Goal: Task Accomplishment & Management: Manage account settings

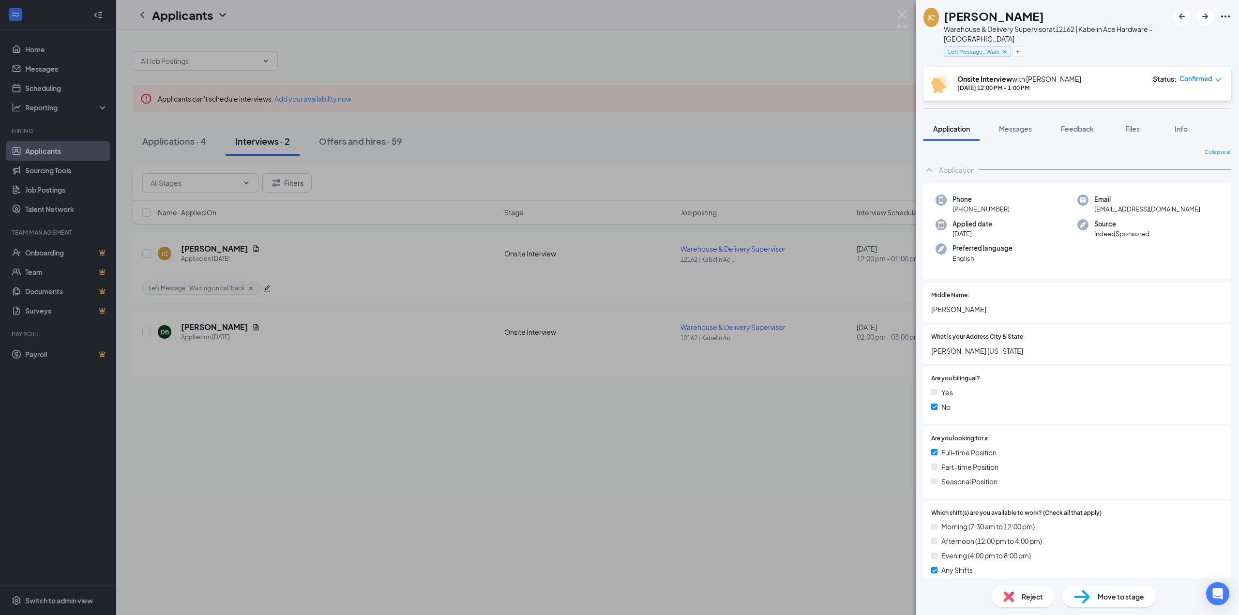
click at [741, 89] on div "[PERSON_NAME] Warehouse & Delivery Supervisor at 12162 | Kabelin Ace Hardware -…" at bounding box center [619, 307] width 1239 height 615
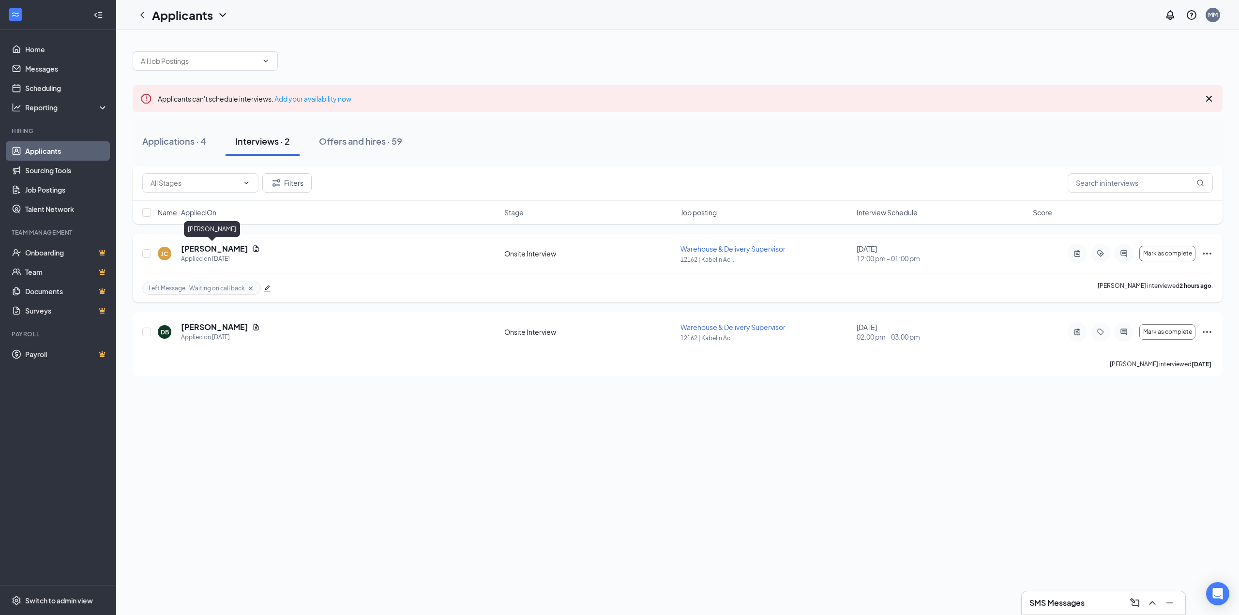
click at [219, 252] on h5 "[PERSON_NAME]" at bounding box center [214, 248] width 67 height 11
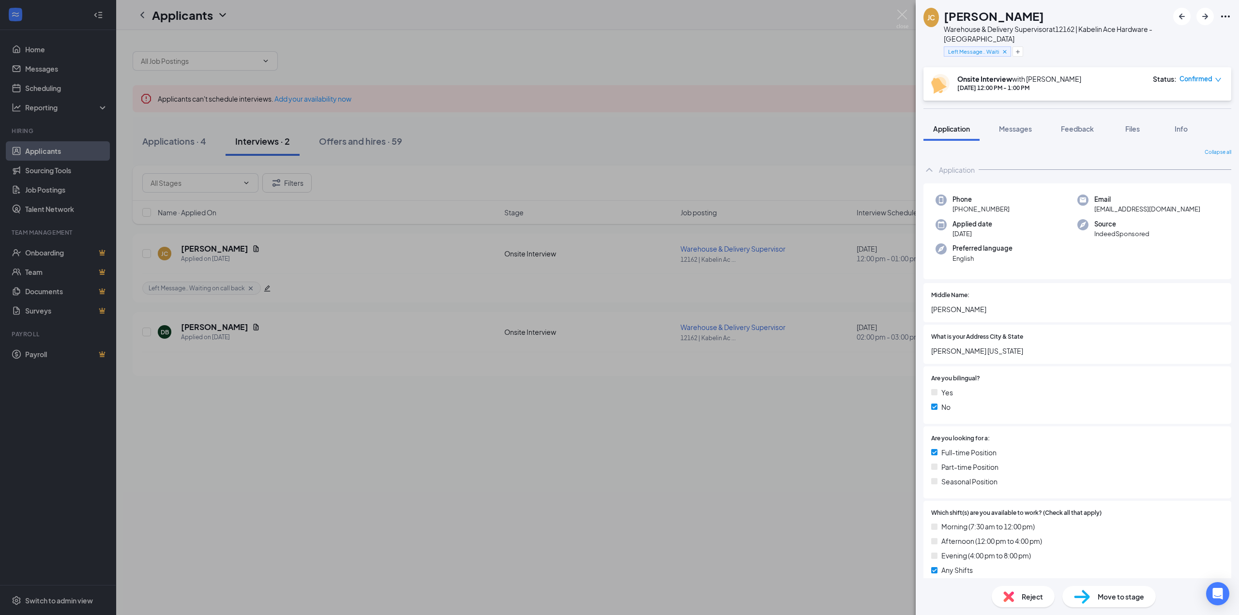
click at [1087, 605] on div "Move to stage" at bounding box center [1108, 596] width 93 height 21
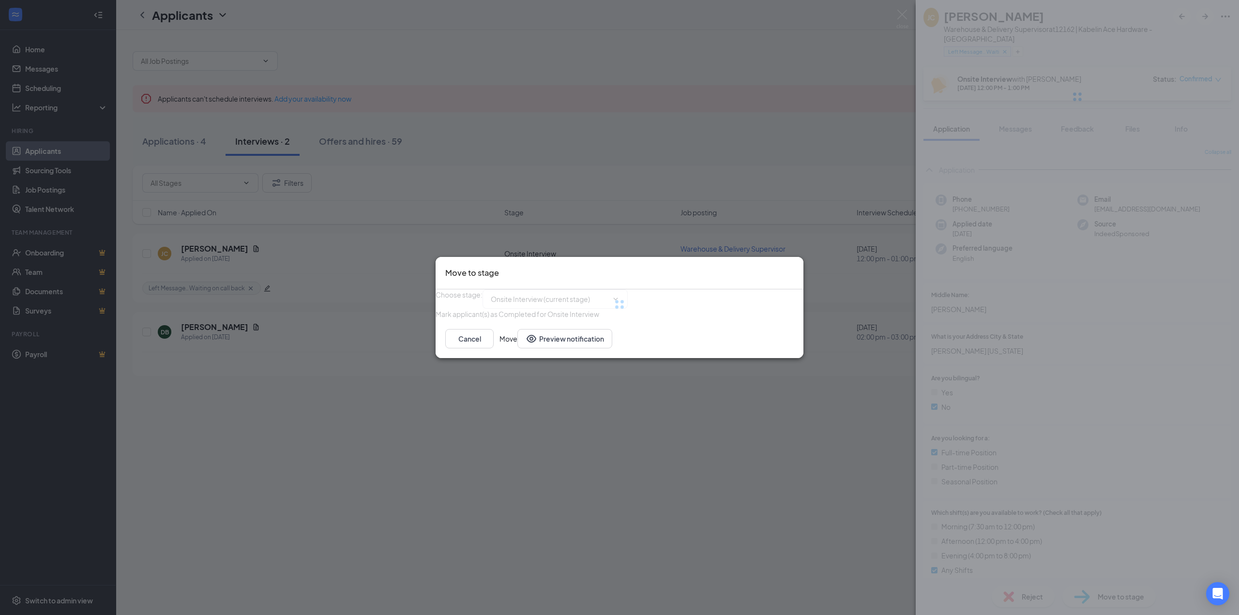
type input "Pending decision (next stage)"
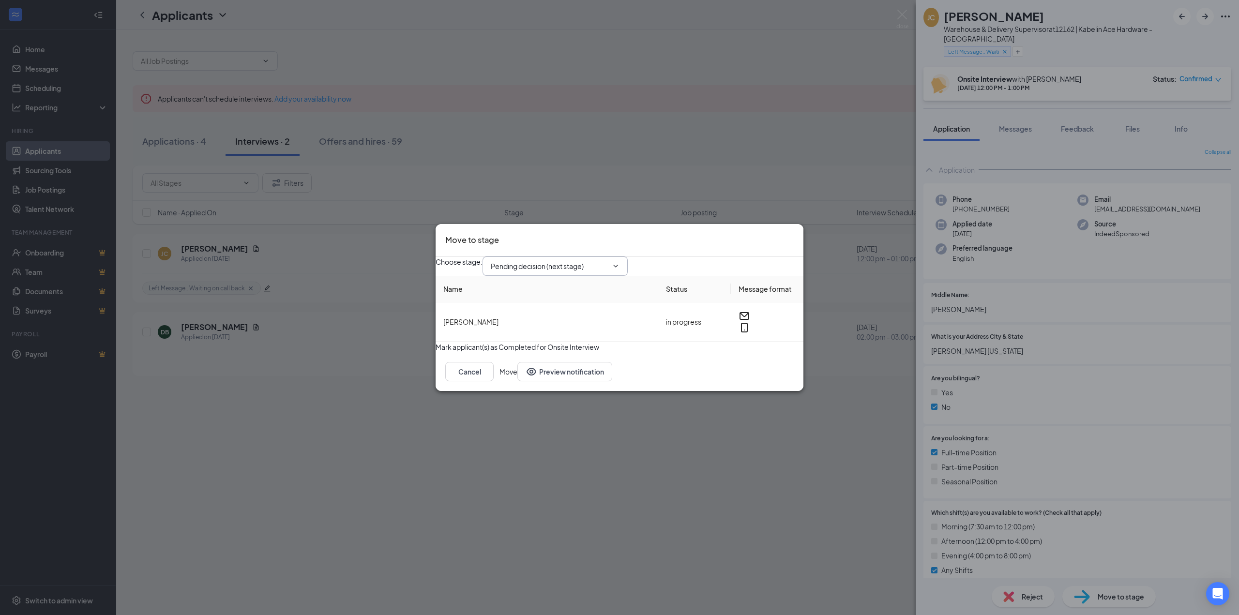
click at [599, 261] on input "Pending decision (next stage)" at bounding box center [549, 266] width 117 height 11
click at [695, 258] on div "Choose stage : Pending decision (next stage) Application Left Message/ Tried to…" at bounding box center [620, 266] width 368 height 19
click at [303, 335] on div "Move to stage Choose stage : Pending decision (next stage) Application Left Mes…" at bounding box center [619, 307] width 1239 height 615
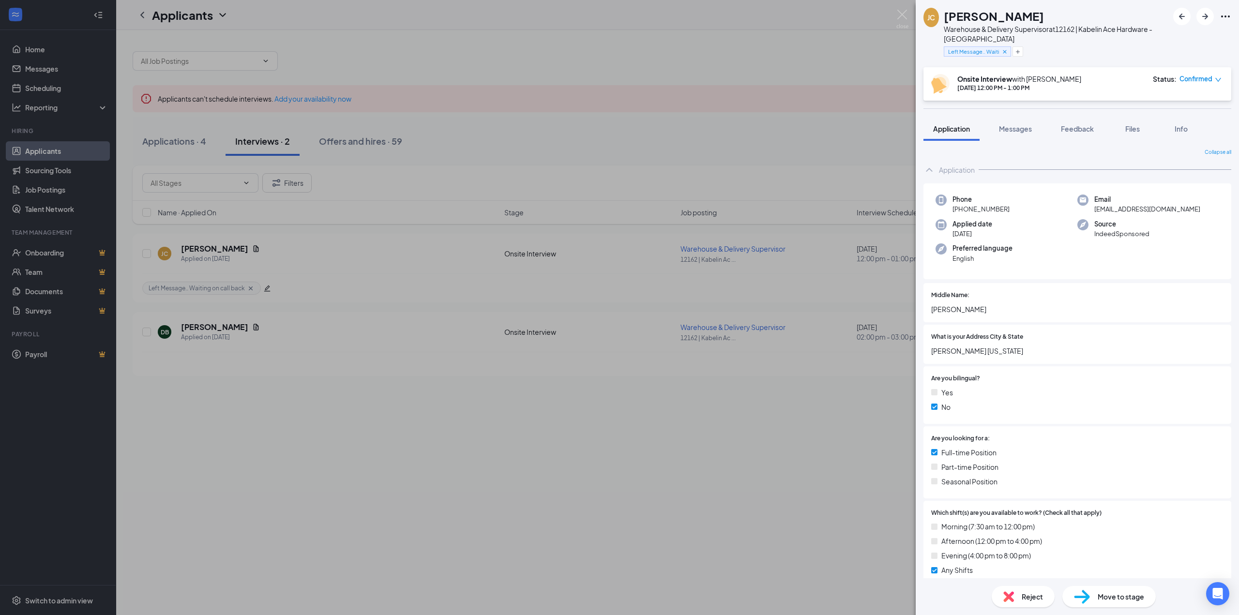
click at [193, 331] on div "[PERSON_NAME] Warehouse & Delivery Supervisor at 12162 | Kabelin Ace Hardware -…" at bounding box center [619, 307] width 1239 height 615
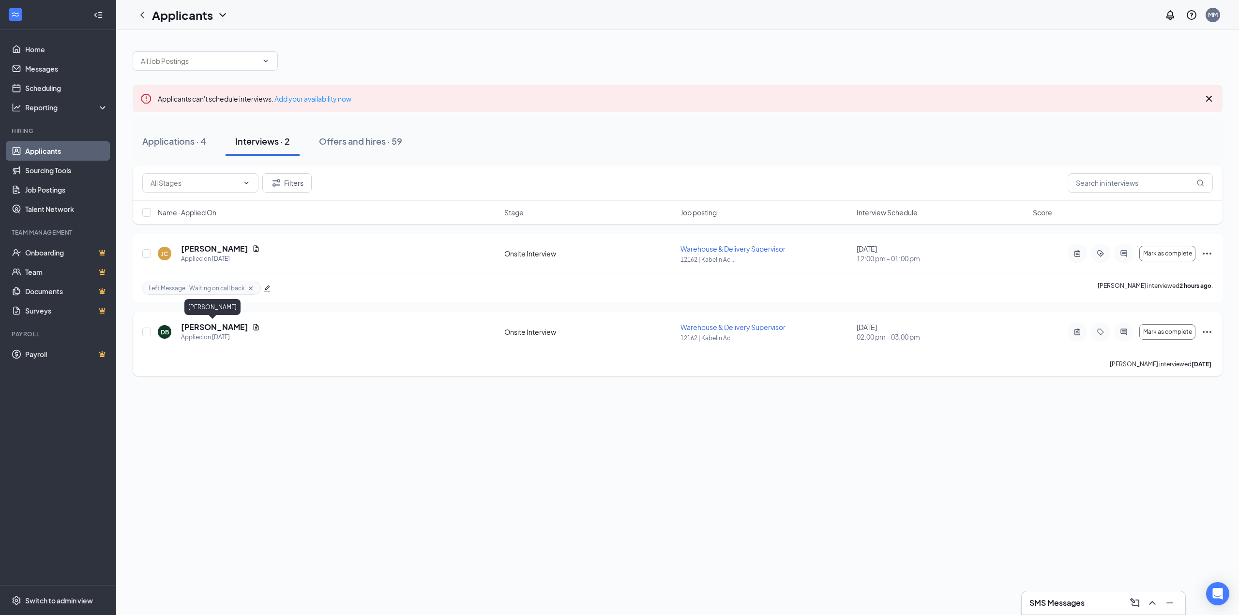
click at [193, 328] on h5 "[PERSON_NAME]" at bounding box center [214, 327] width 67 height 11
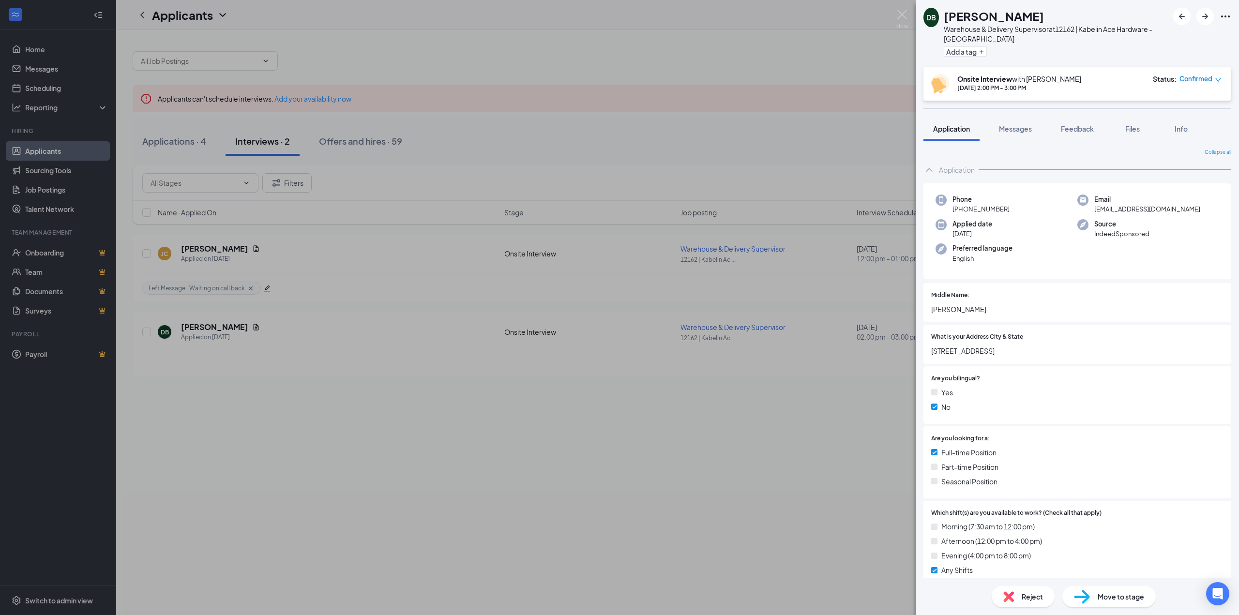
click at [1111, 599] on span "Move to stage" at bounding box center [1121, 596] width 46 height 11
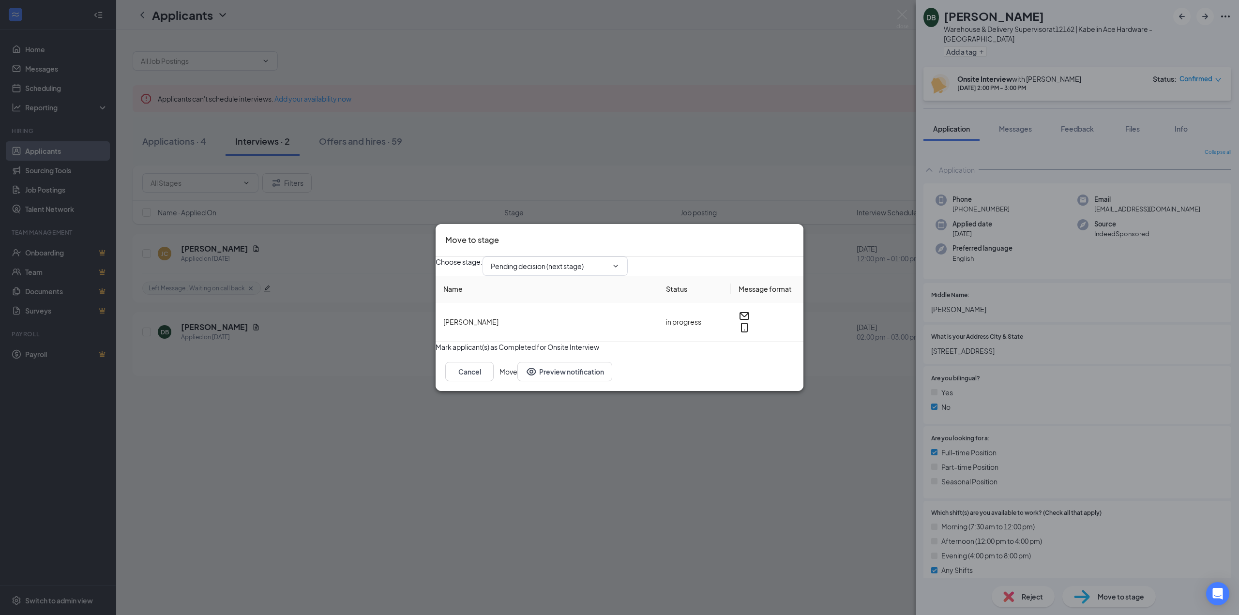
click at [794, 234] on icon "Cross" at bounding box center [794, 234] width 0 height 0
